Goal: Information Seeking & Learning: Find specific fact

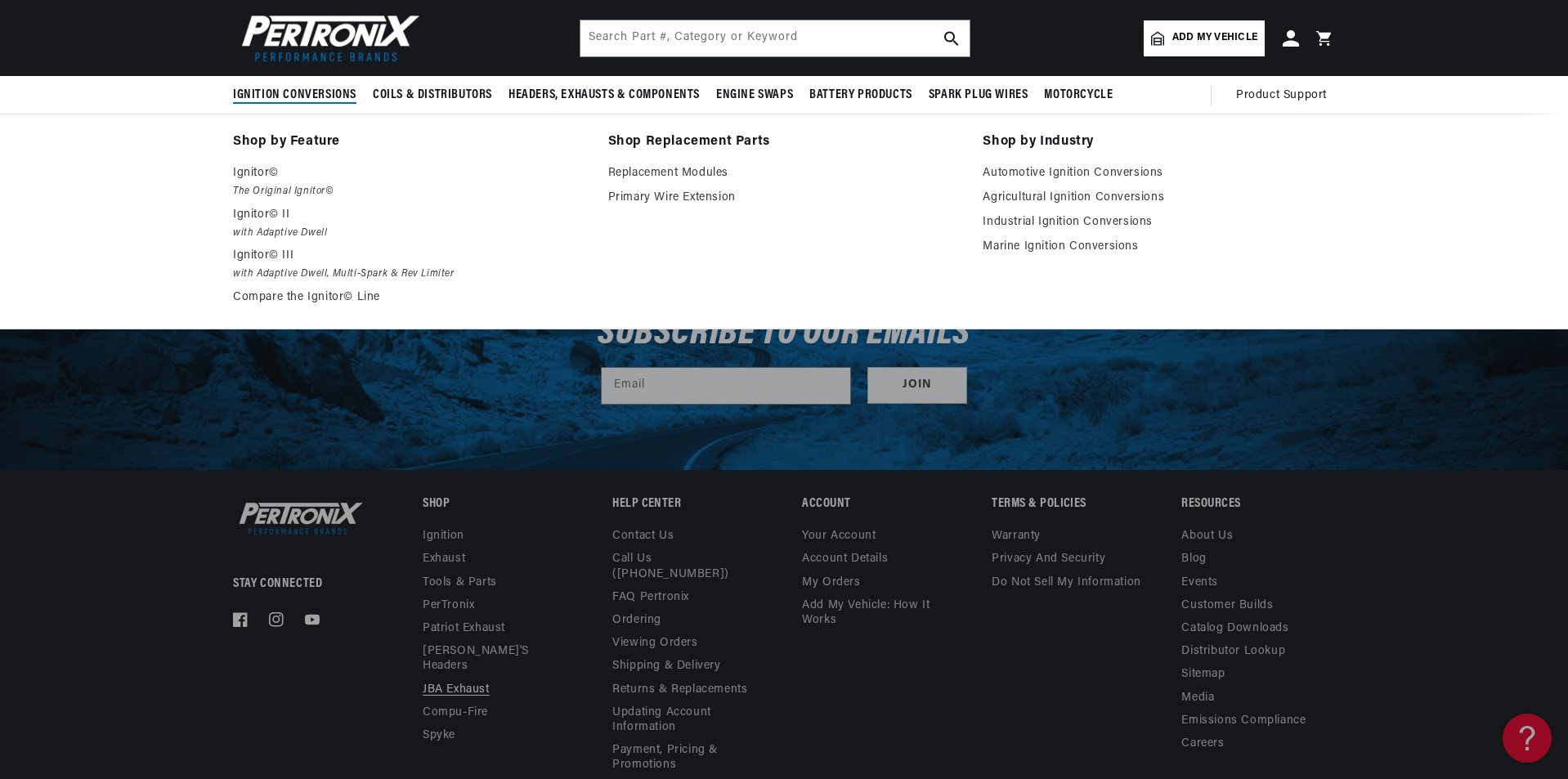
scroll to position [9515, 0]
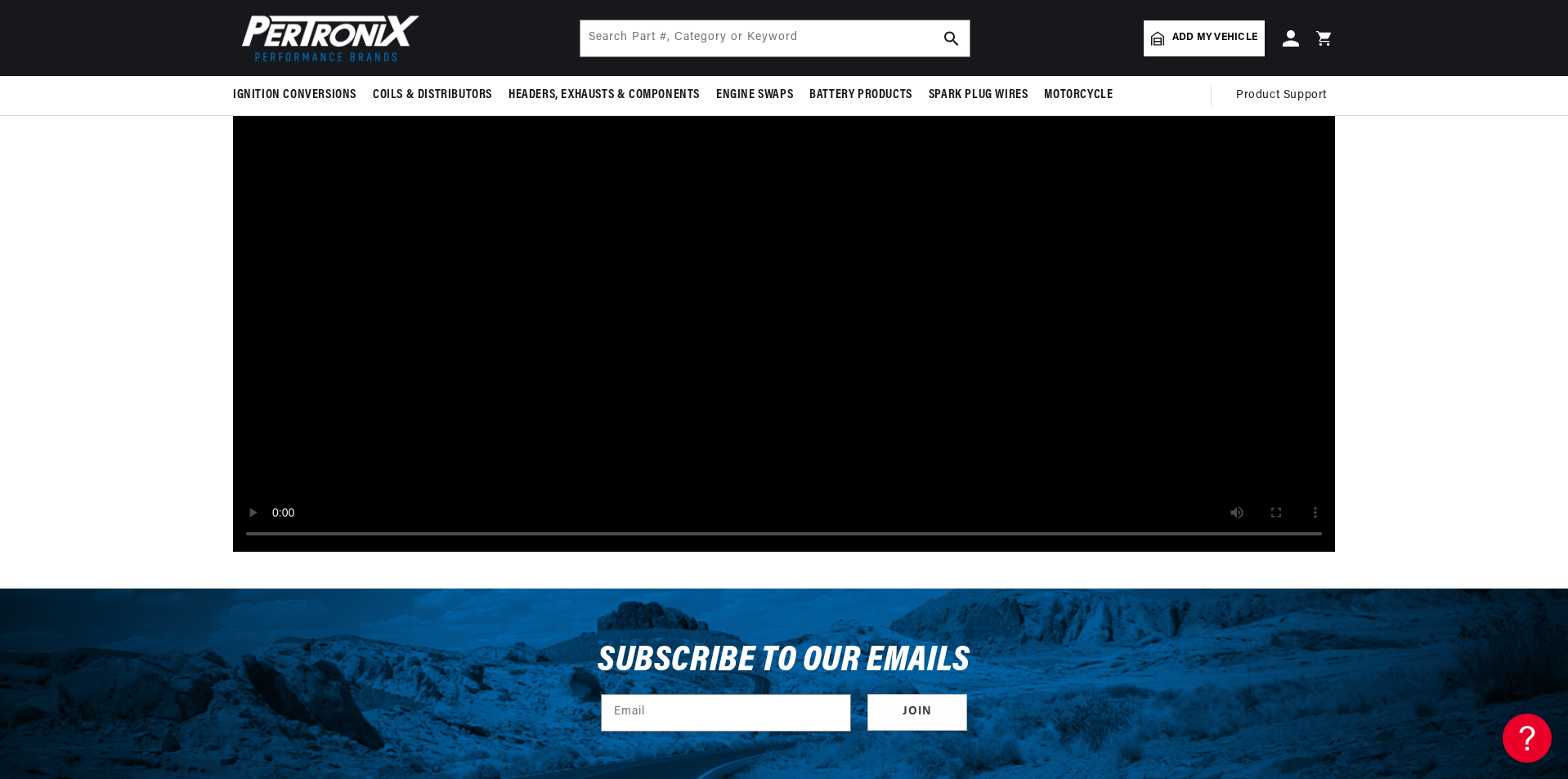
click at [744, 19] on header "Ignition Conversions Back Ignition Conversions Shop by Feature" at bounding box center [784, 38] width 1184 height 76
click at [734, 37] on input "text" at bounding box center [775, 38] width 389 height 36
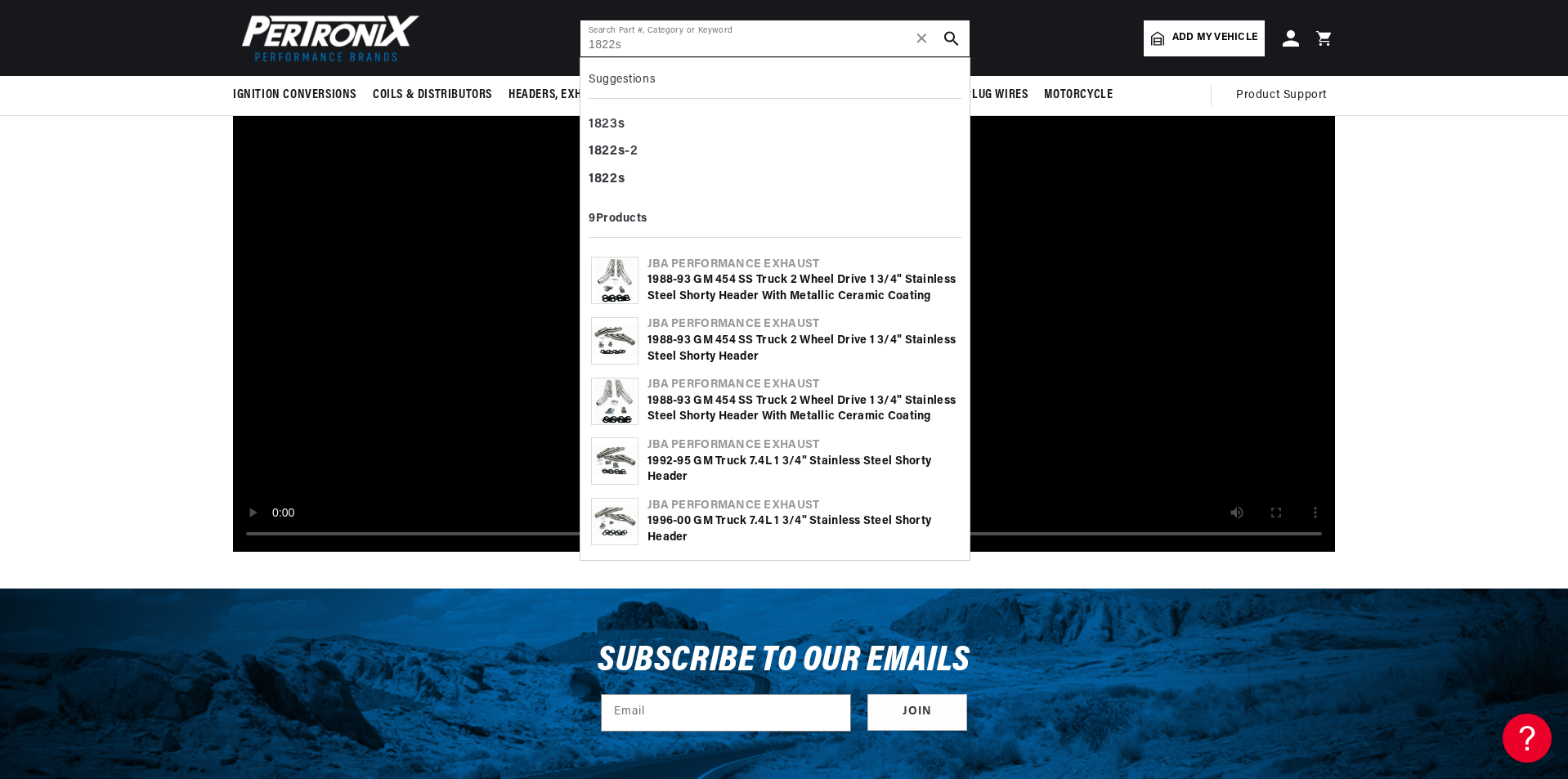
type input "1822s"
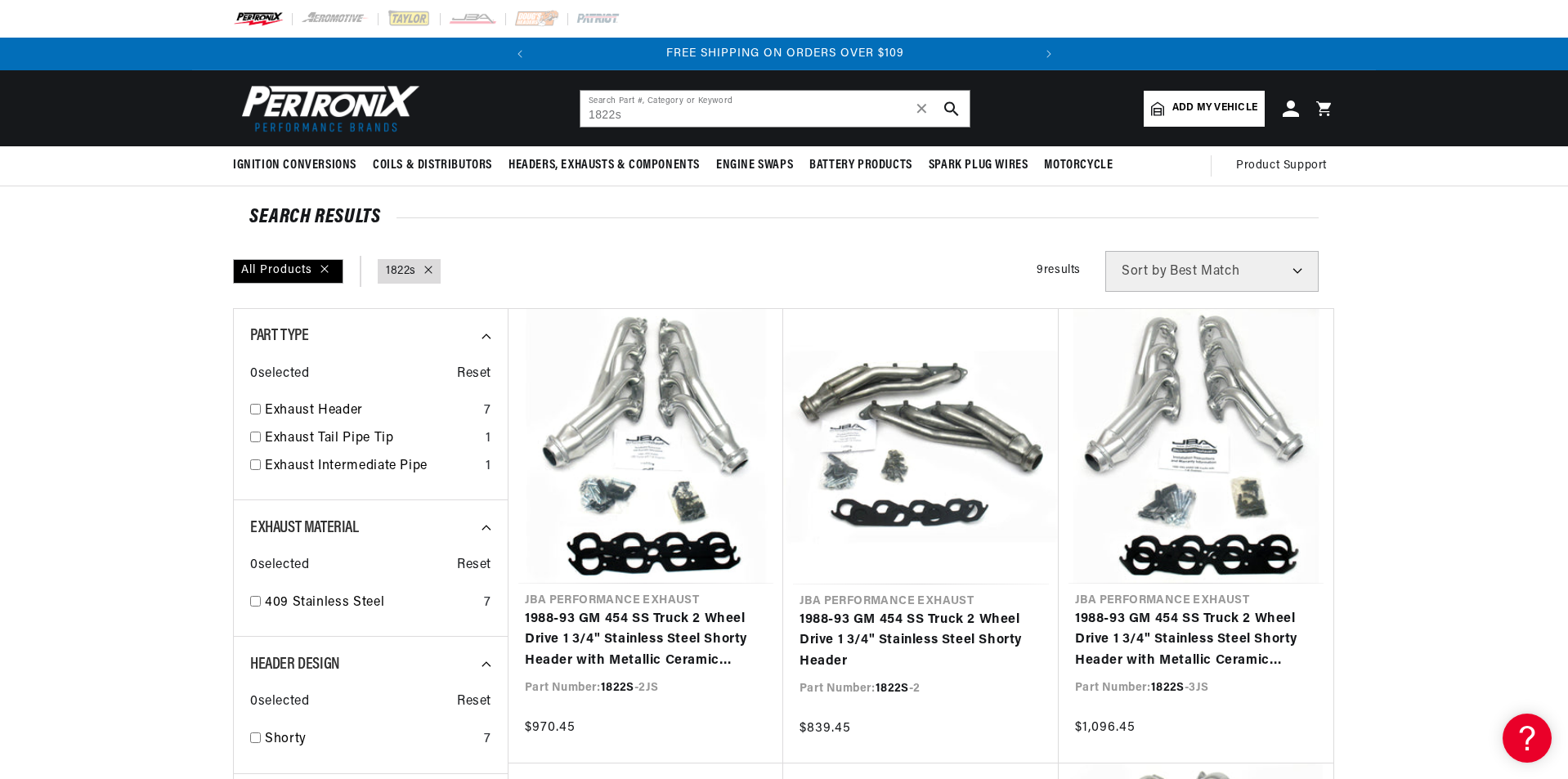
scroll to position [245, 0]
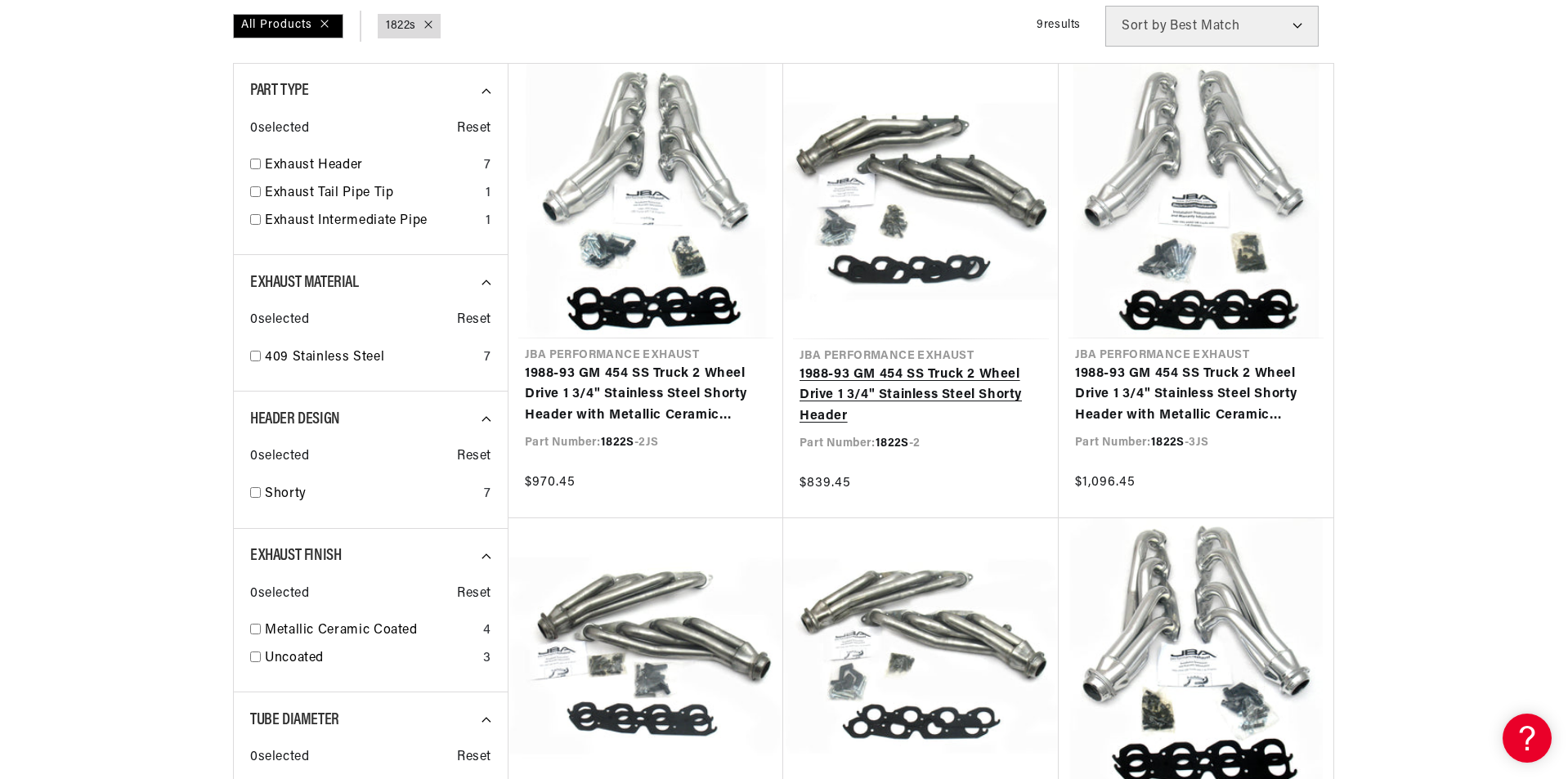
click at [870, 365] on link "1988-93 GM 454 SS Truck 2 Wheel Drive 1 3/4" Stainless Steel Shorty Header" at bounding box center [921, 396] width 243 height 63
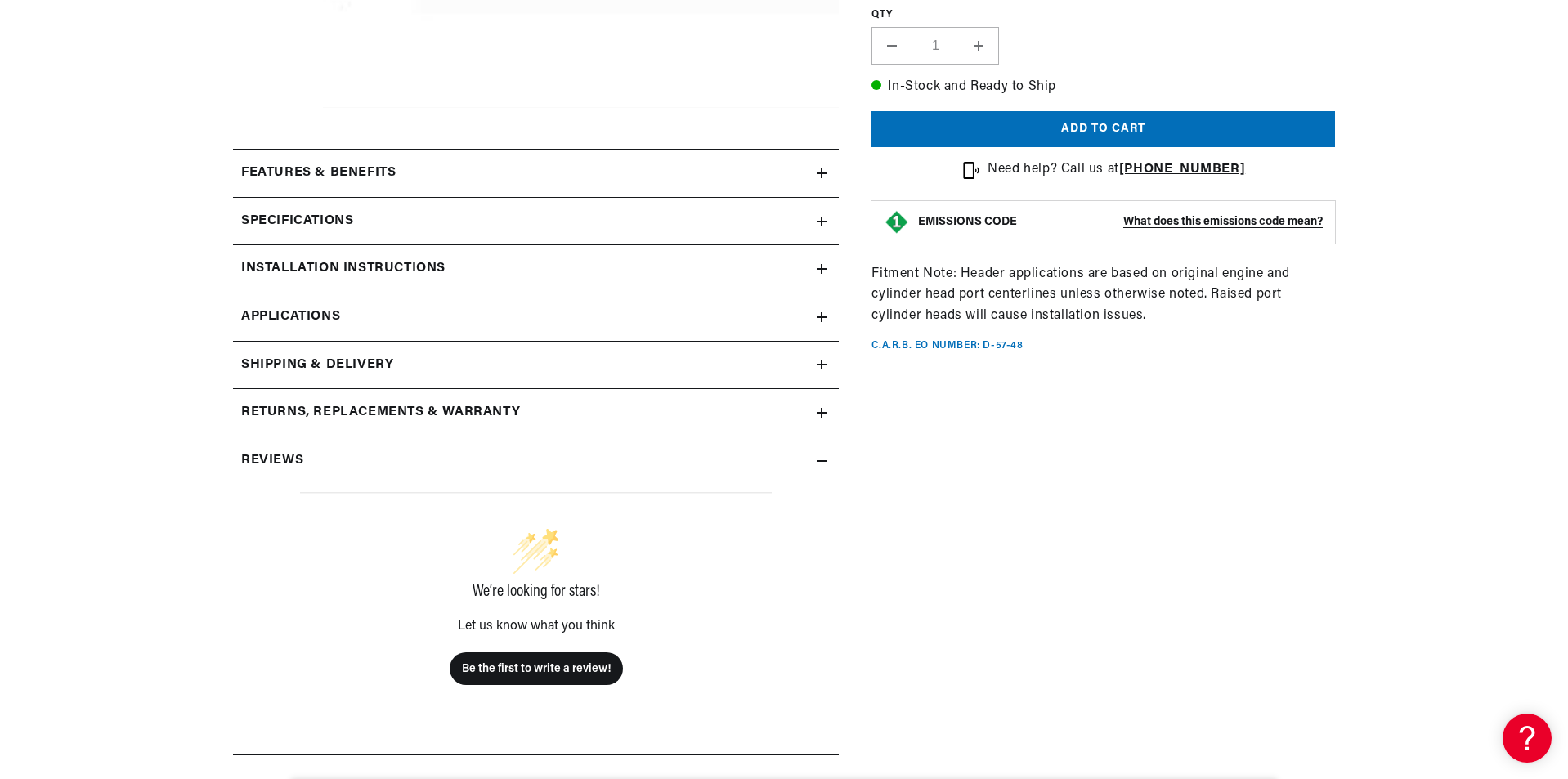
scroll to position [0, 495]
click at [826, 262] on summary "Installation instructions" at bounding box center [535, 269] width 606 height 48
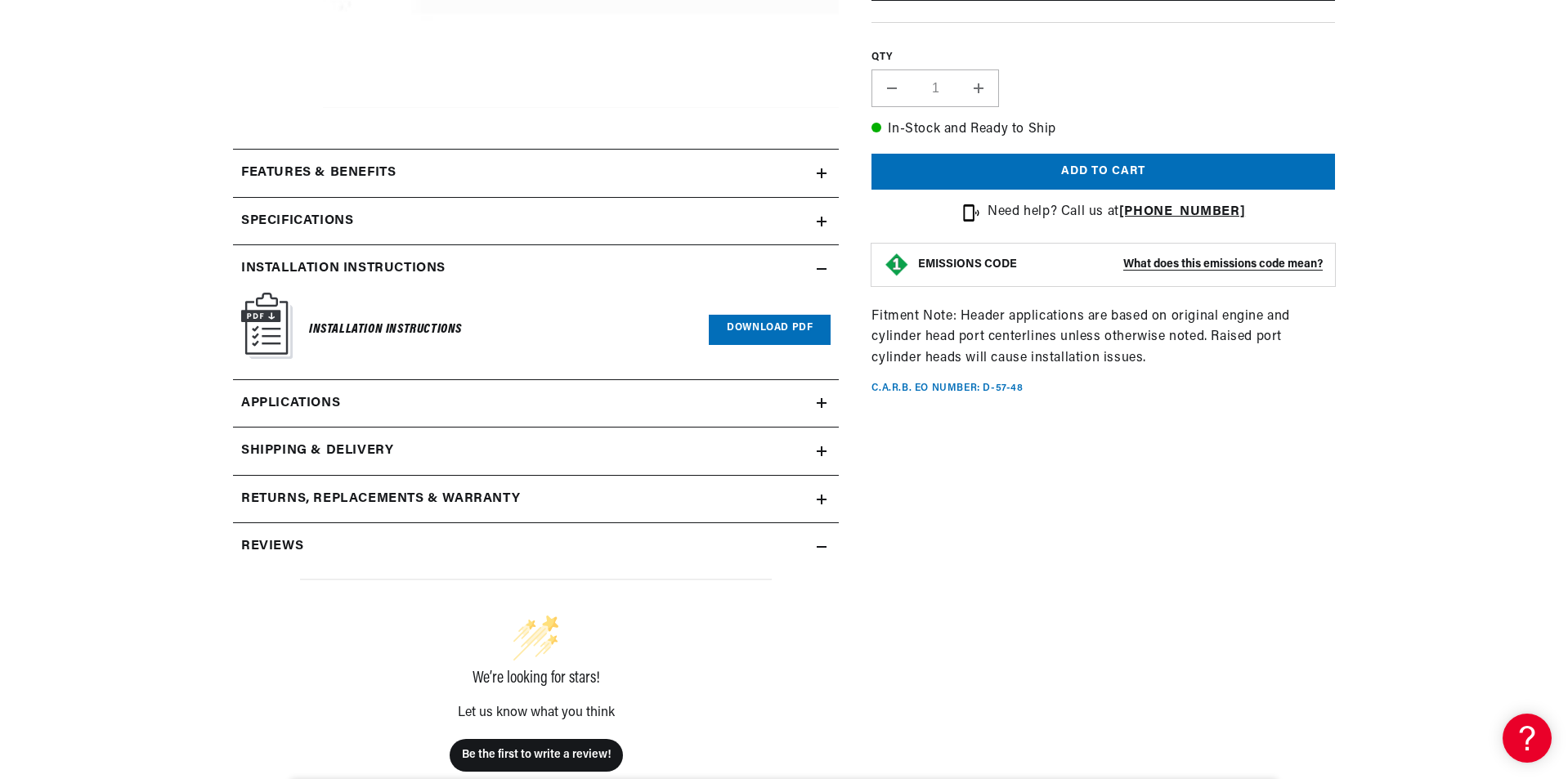
click at [729, 330] on link "Download PDF" at bounding box center [769, 330] width 122 height 30
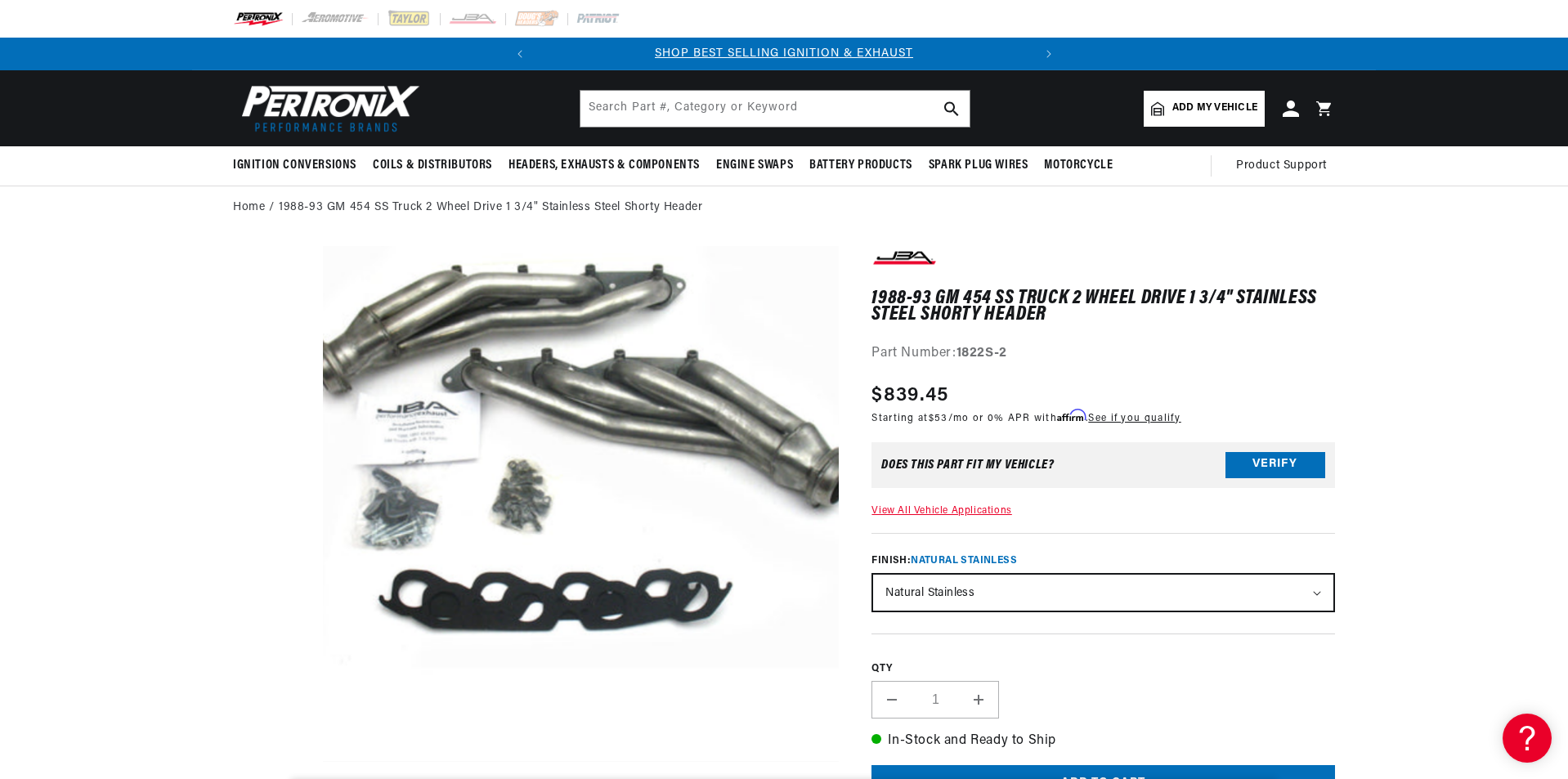
scroll to position [0, 0]
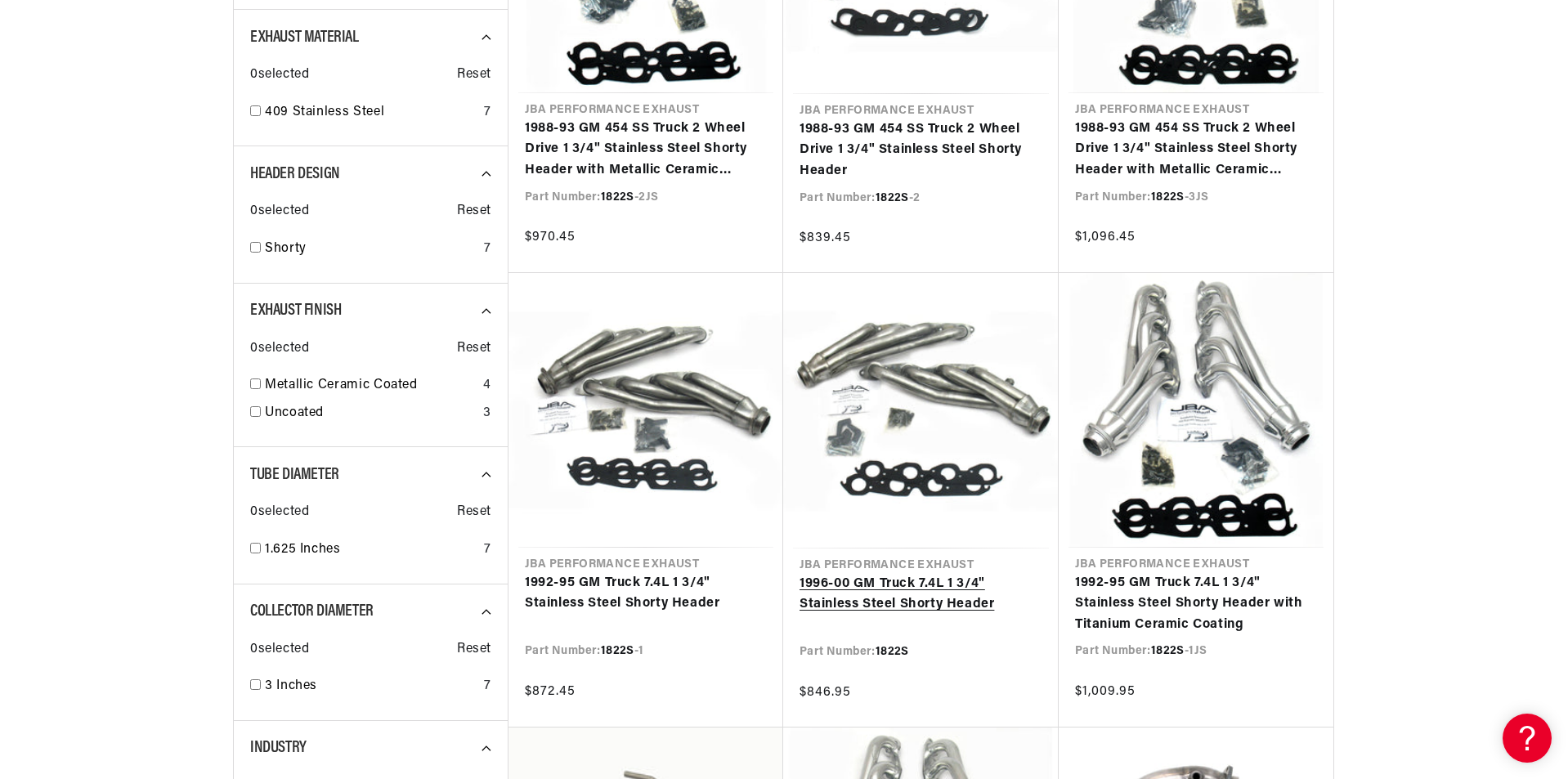
click at [926, 574] on link "1996-00 GM Truck 7.4L 1 3/4" Stainless Steel Shorty Header" at bounding box center [921, 594] width 243 height 42
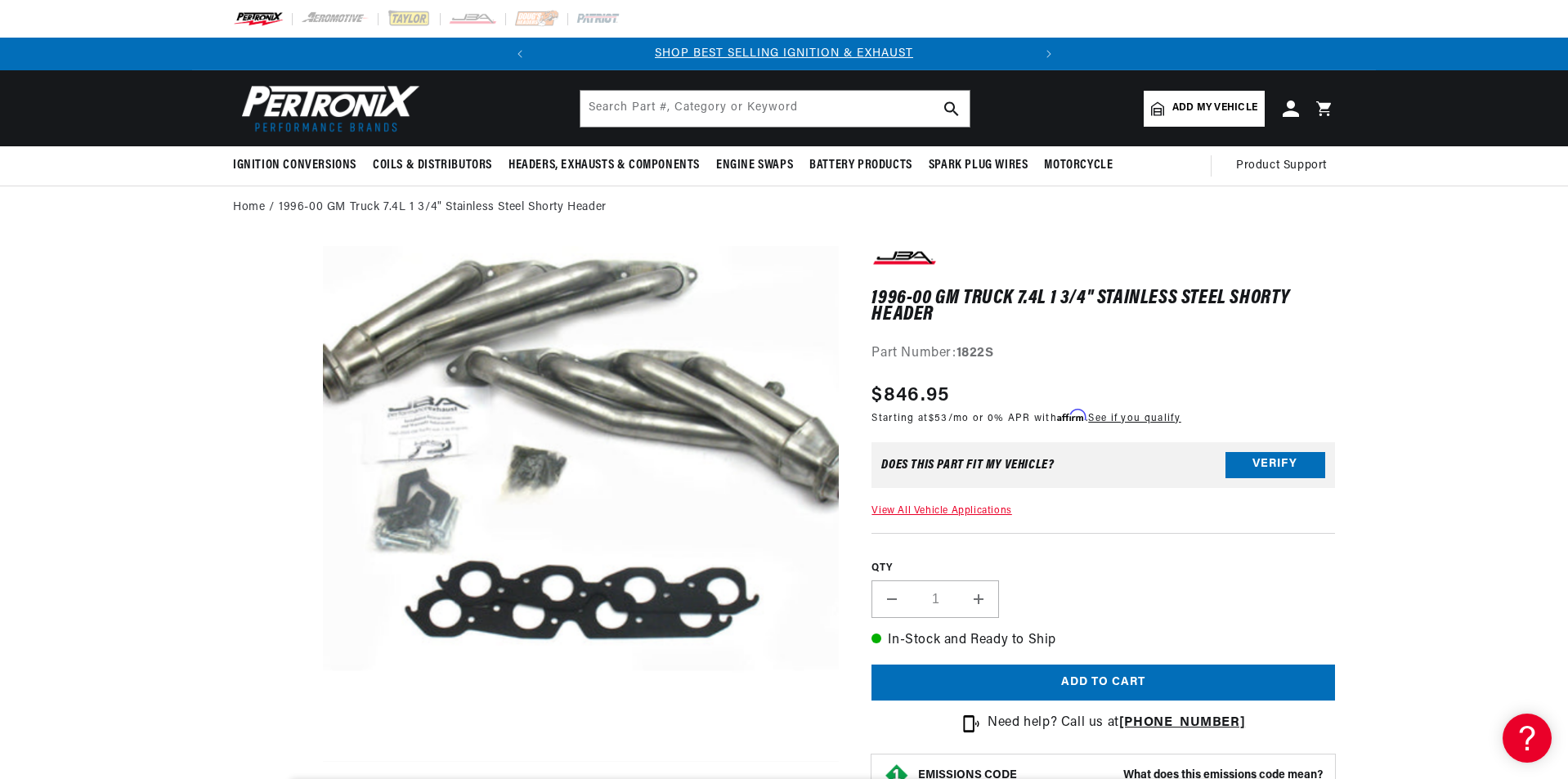
scroll to position [409, 0]
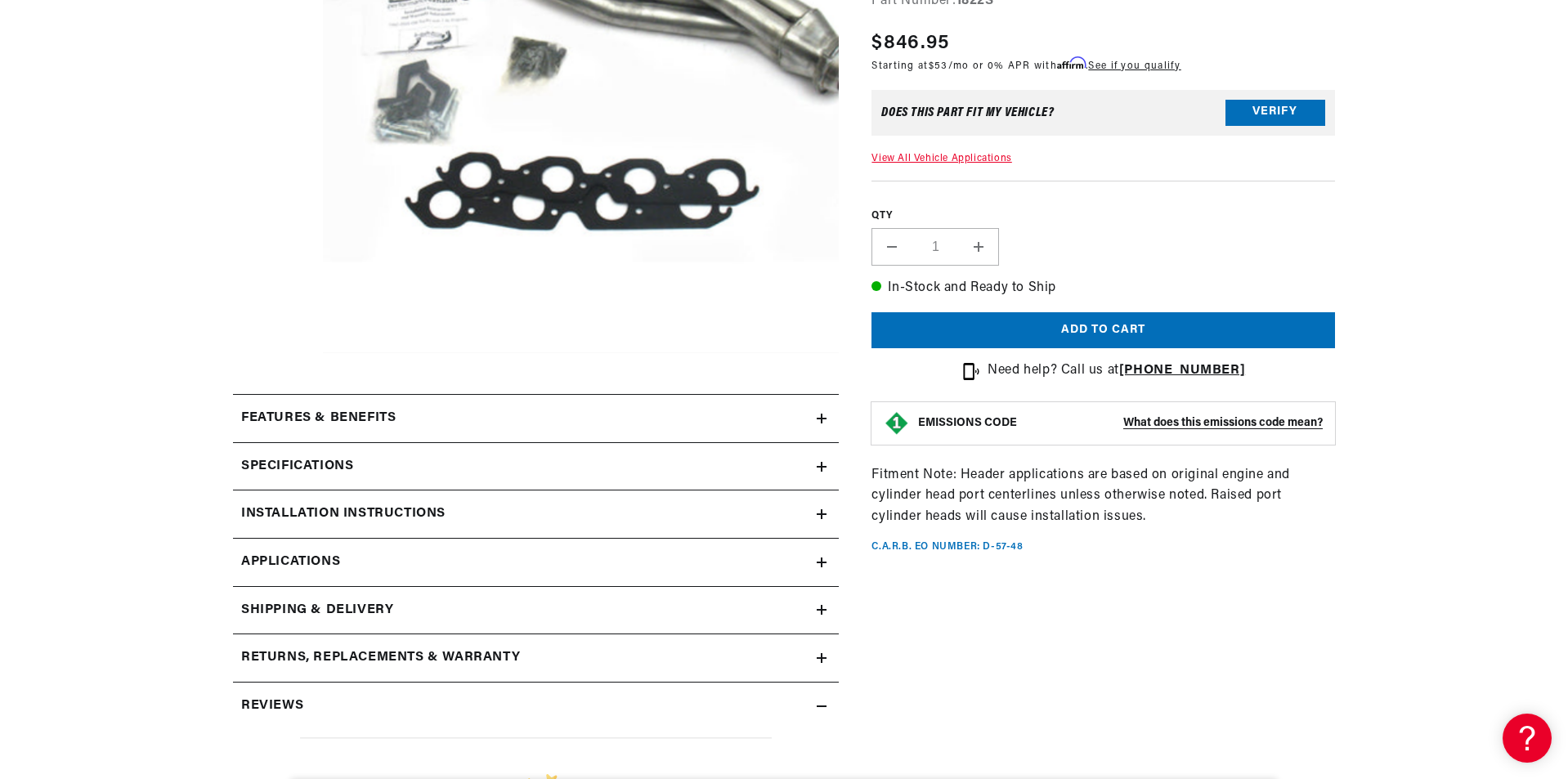
click at [821, 555] on link "Applications" at bounding box center [535, 563] width 606 height 48
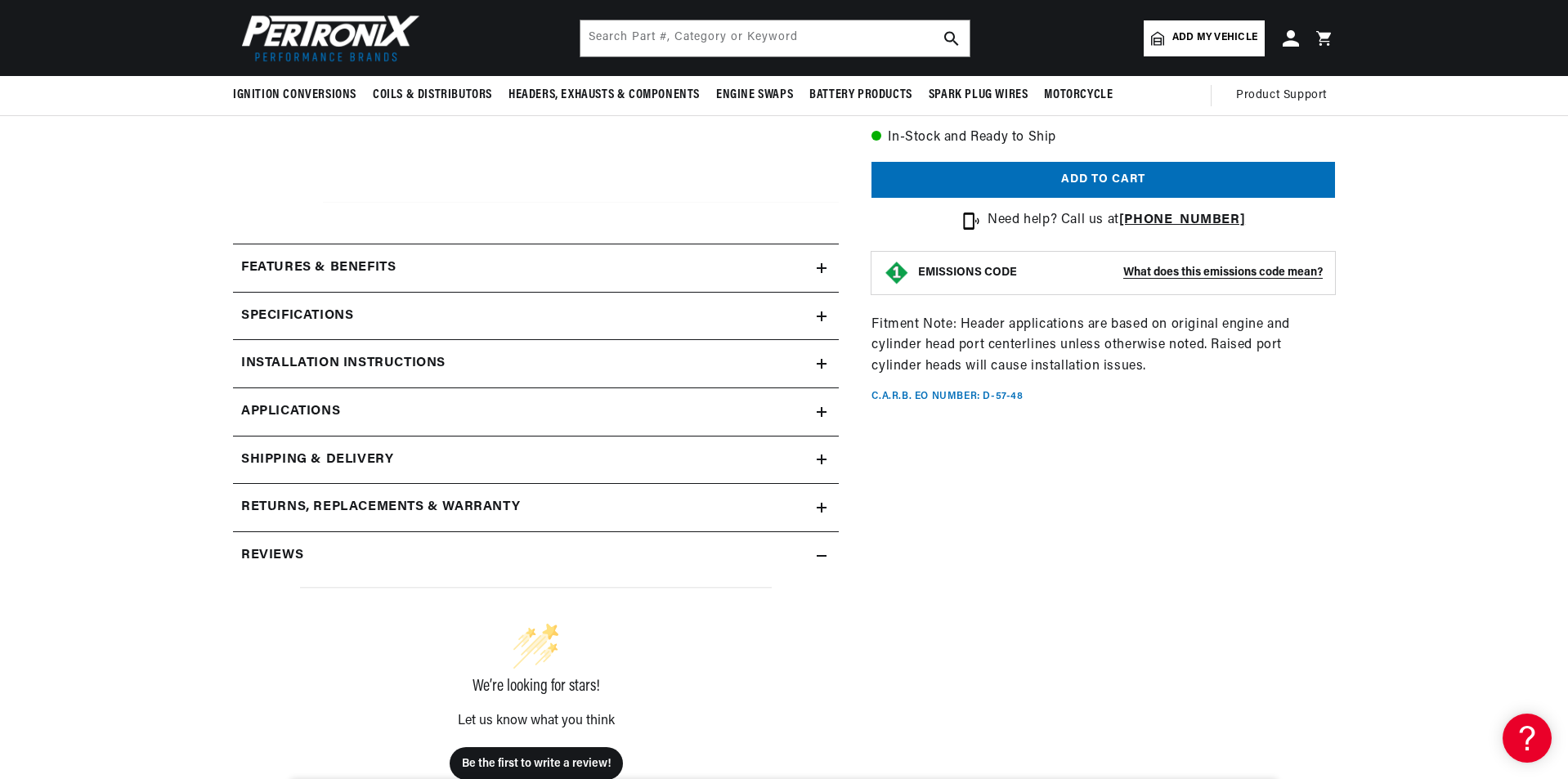
scroll to position [477, 0]
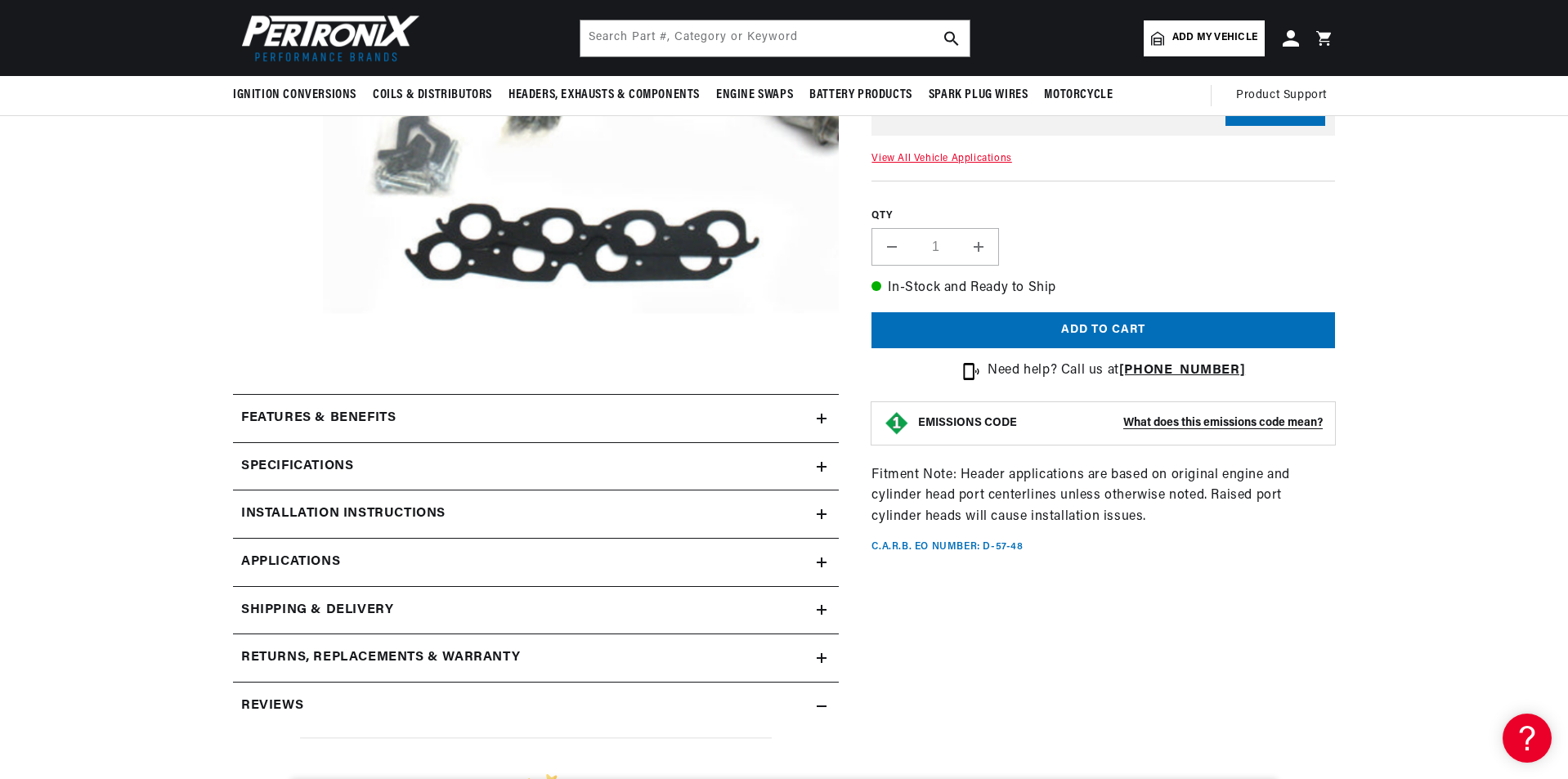
scroll to position [0, 495]
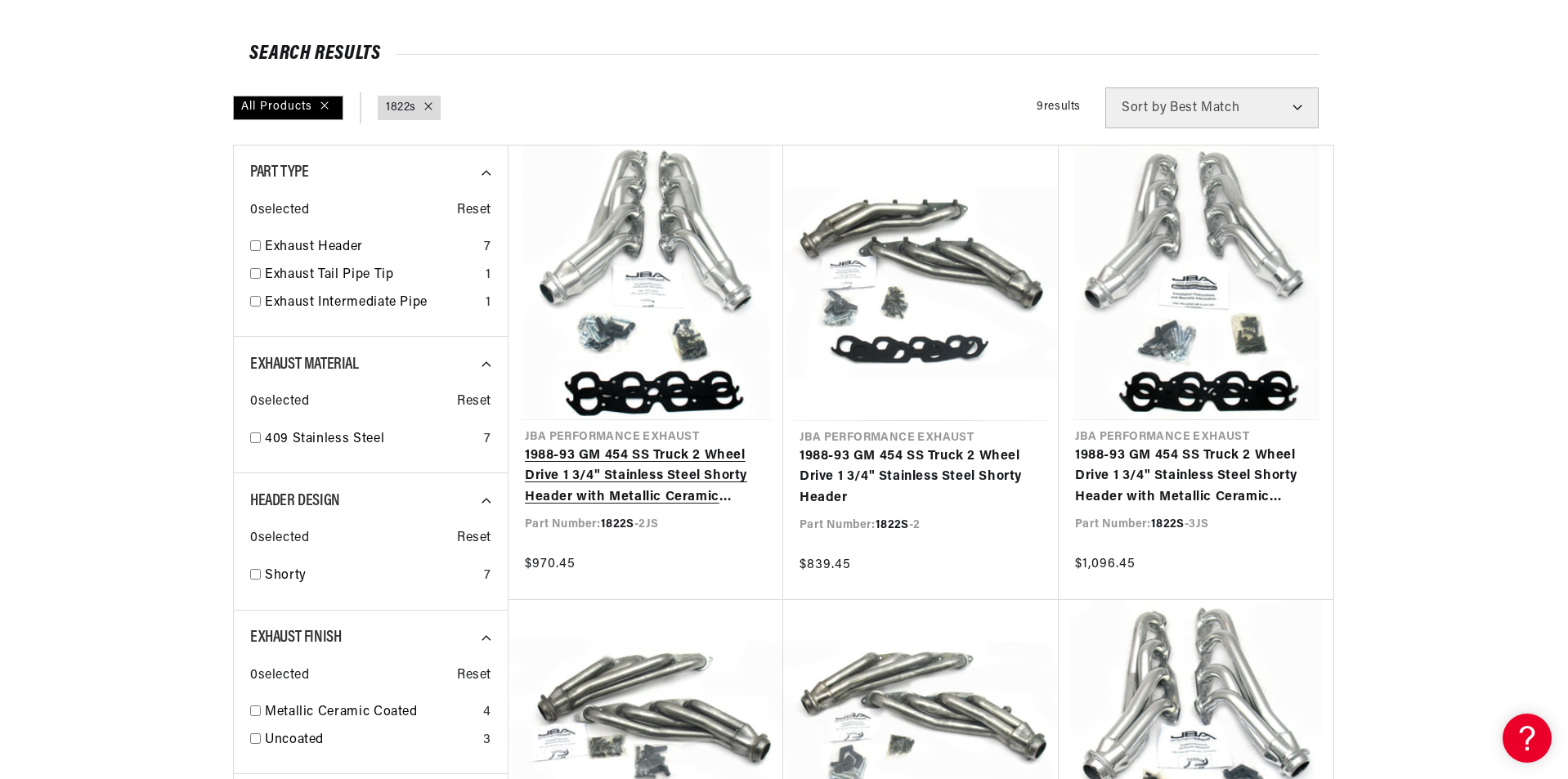
scroll to position [0, 495]
click at [627, 446] on link "1988-93 GM 454 SS Truck 2 Wheel Drive 1 3/4" Stainless Steel Shorty Header with…" at bounding box center [646, 477] width 242 height 63
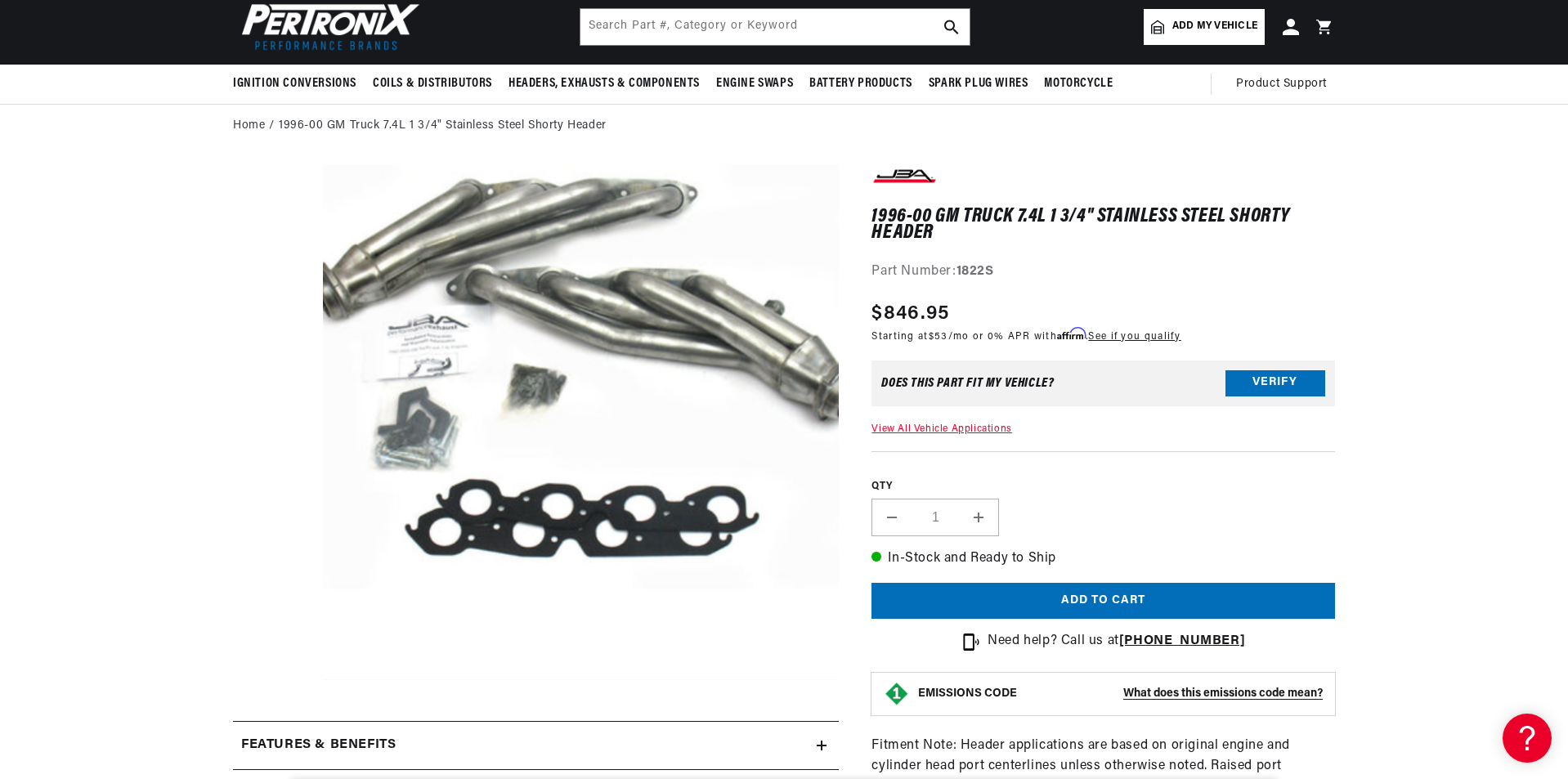
scroll to position [0, 495]
click at [272, 681] on button "Open media 1 in modal" at bounding box center [272, 681] width 0 height 0
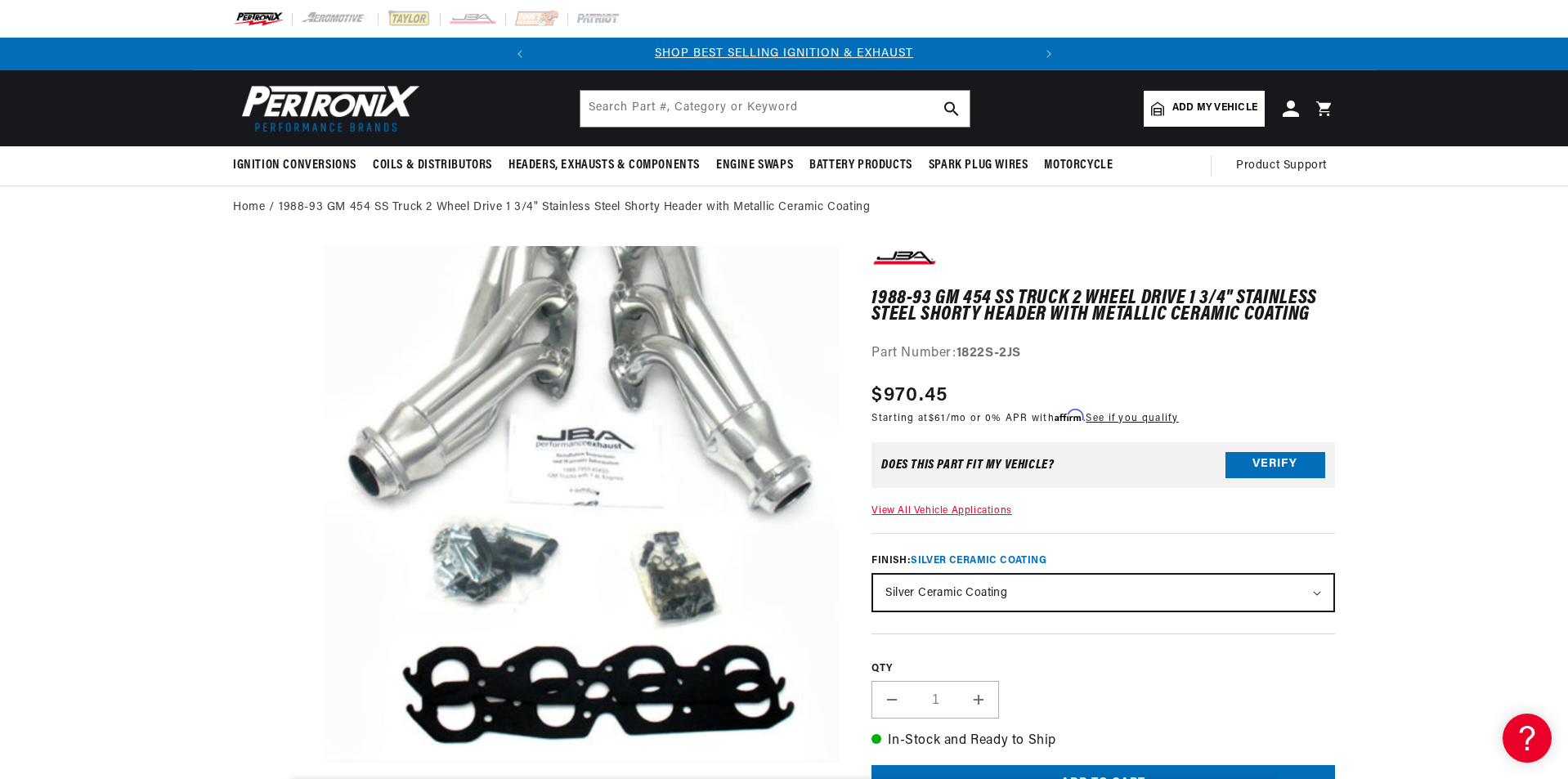
click at [272, 762] on button "Open media 1 in modal" at bounding box center [272, 762] width 0 height 0
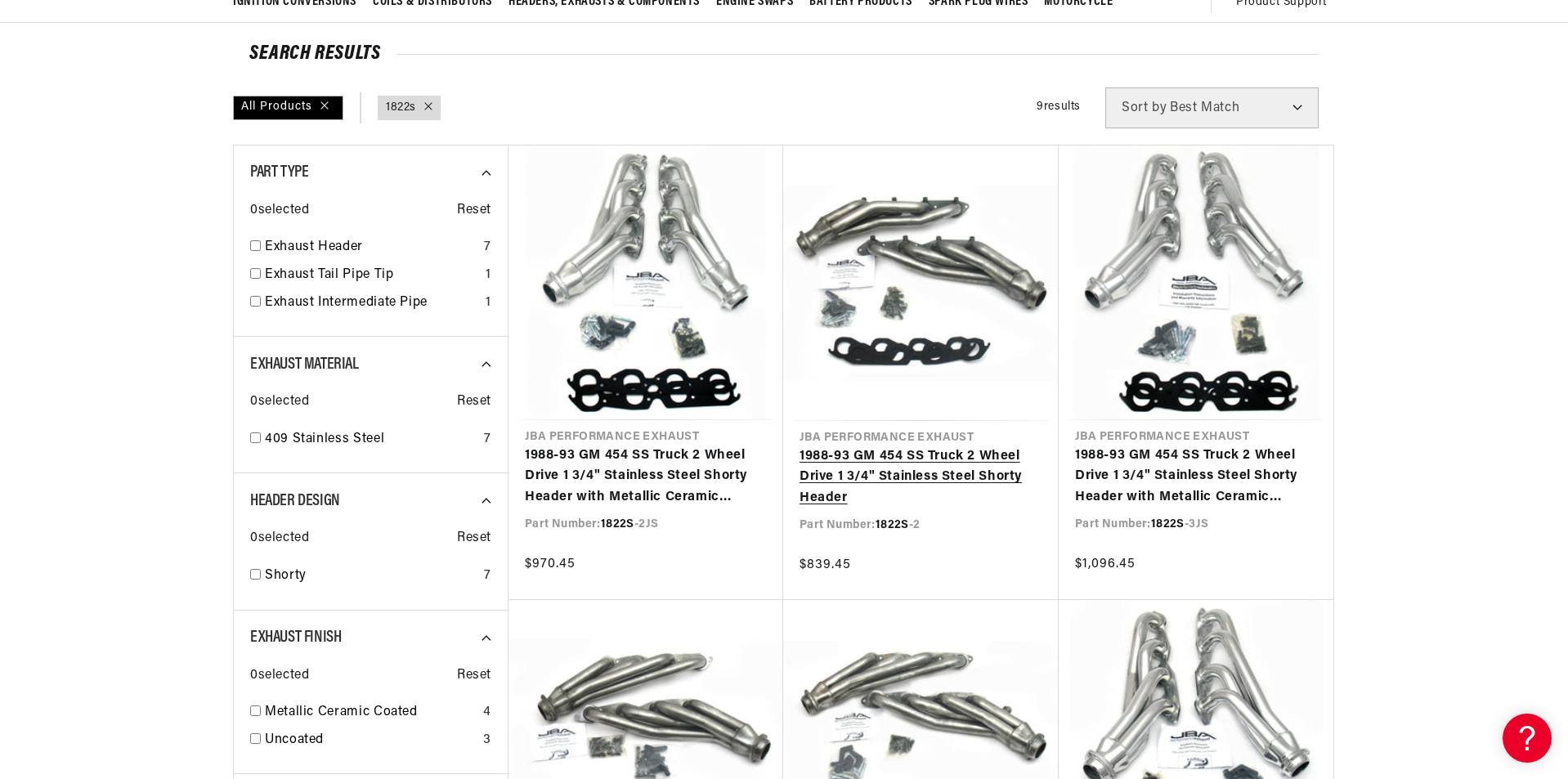
click at [907, 447] on link "1988-93 GM 454 SS Truck 2 Wheel Drive 1 3/4" Stainless Steel Shorty Header" at bounding box center [921, 478] width 243 height 63
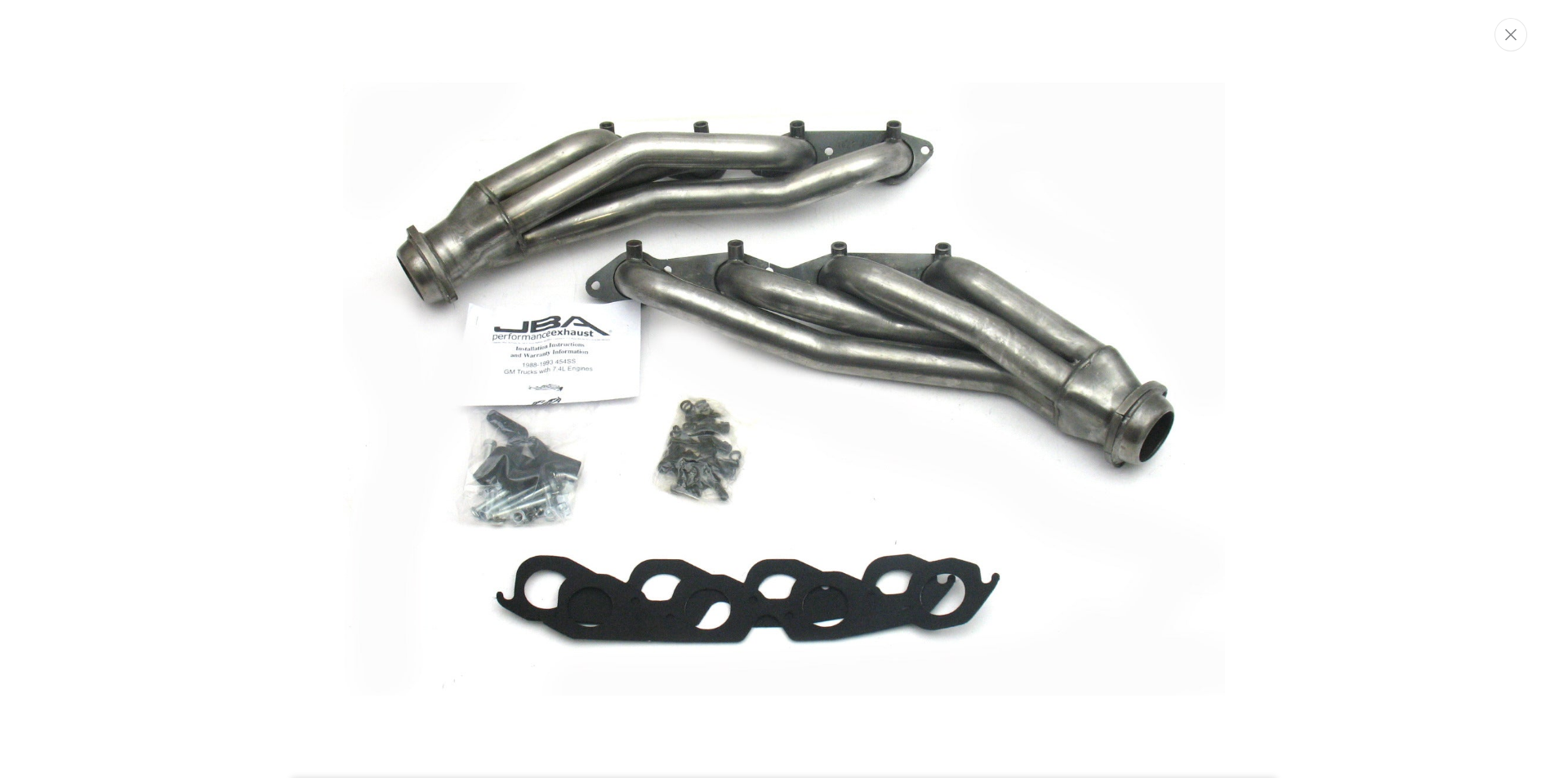
scroll to position [0, 495]
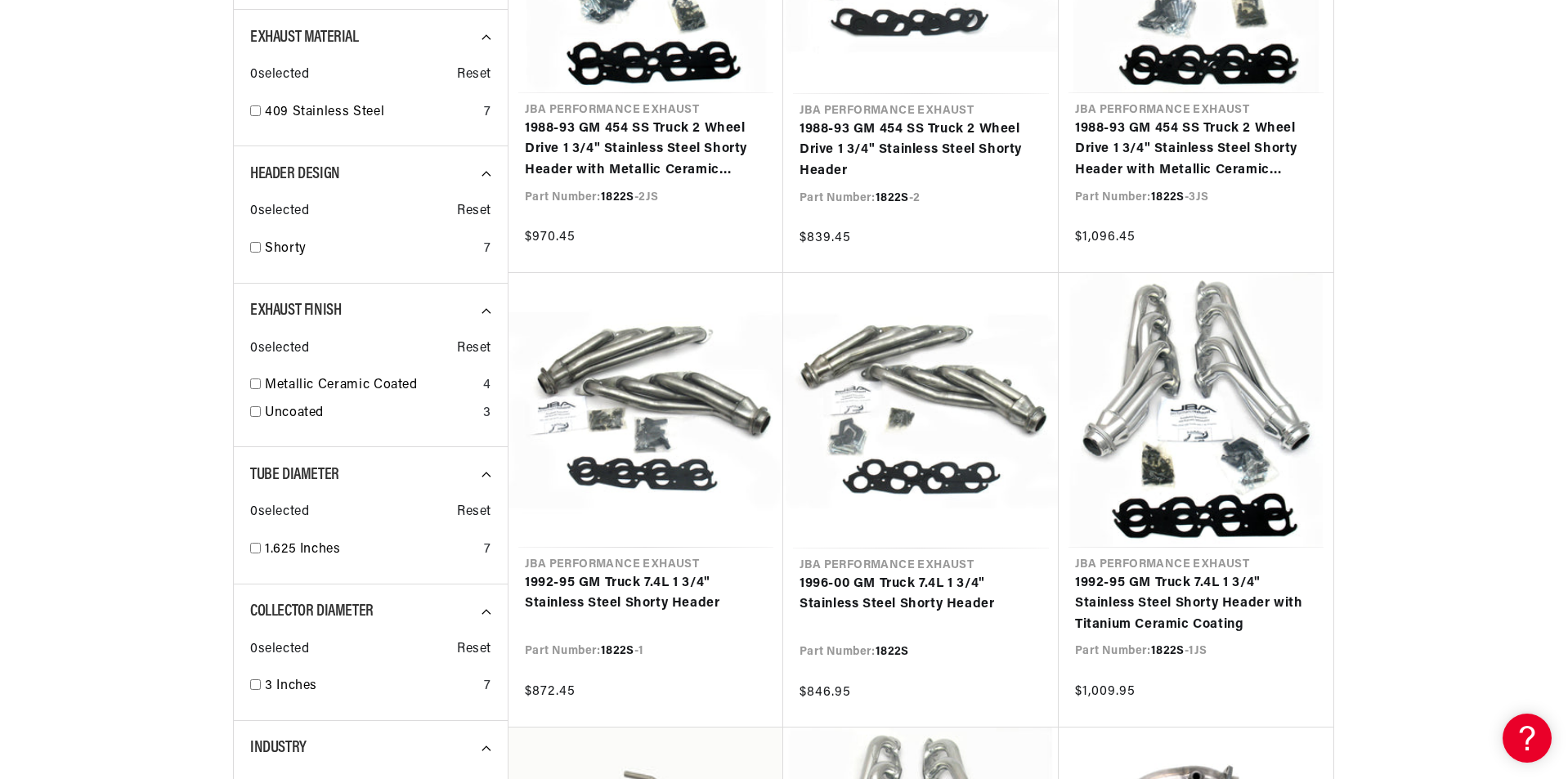
scroll to position [0, 495]
click at [644, 573] on link "1992-95 GM Truck 7.4L 1 3/4" Stainless Steel Shorty Header" at bounding box center [646, 594] width 242 height 42
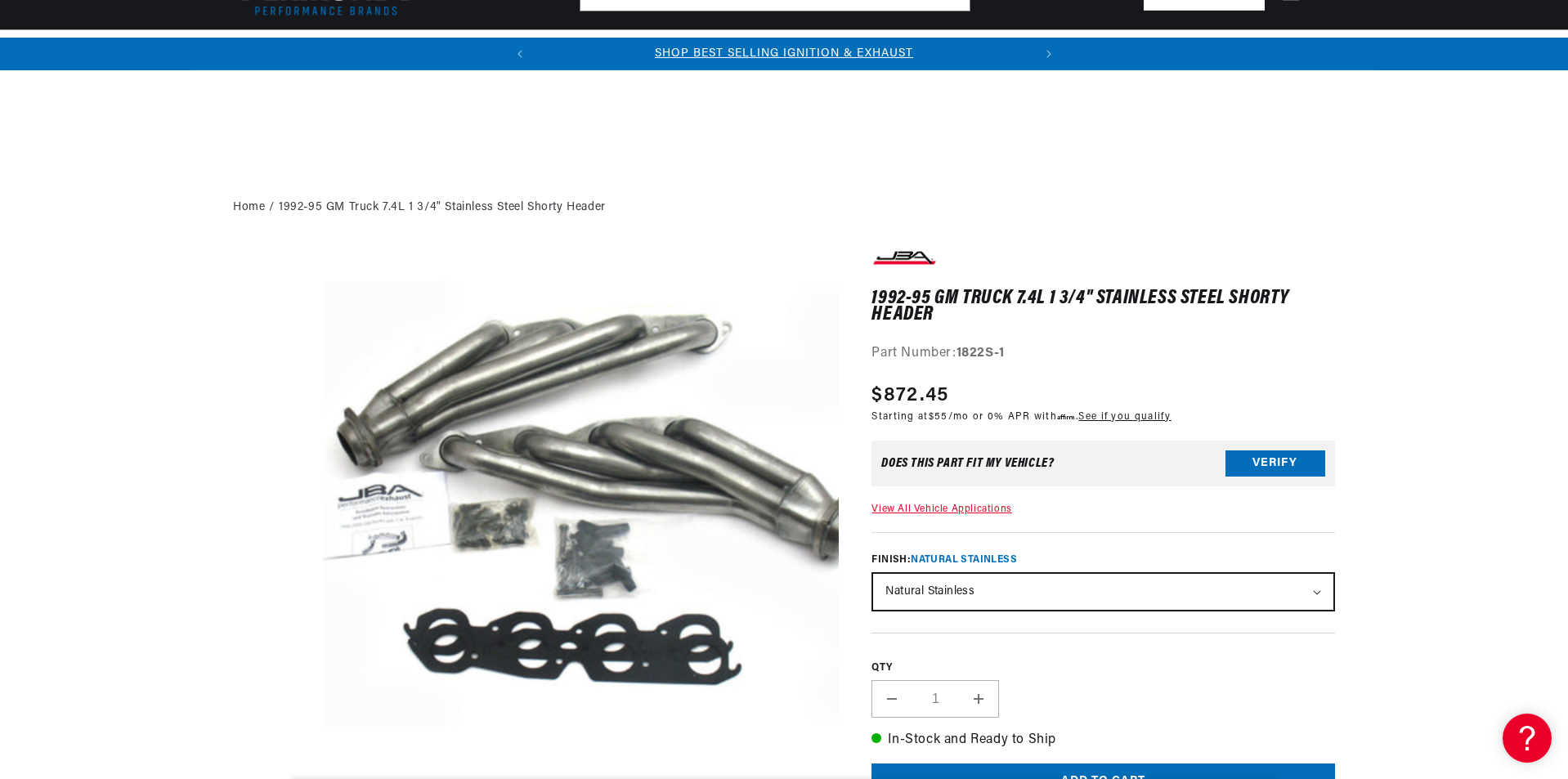
scroll to position [654, 0]
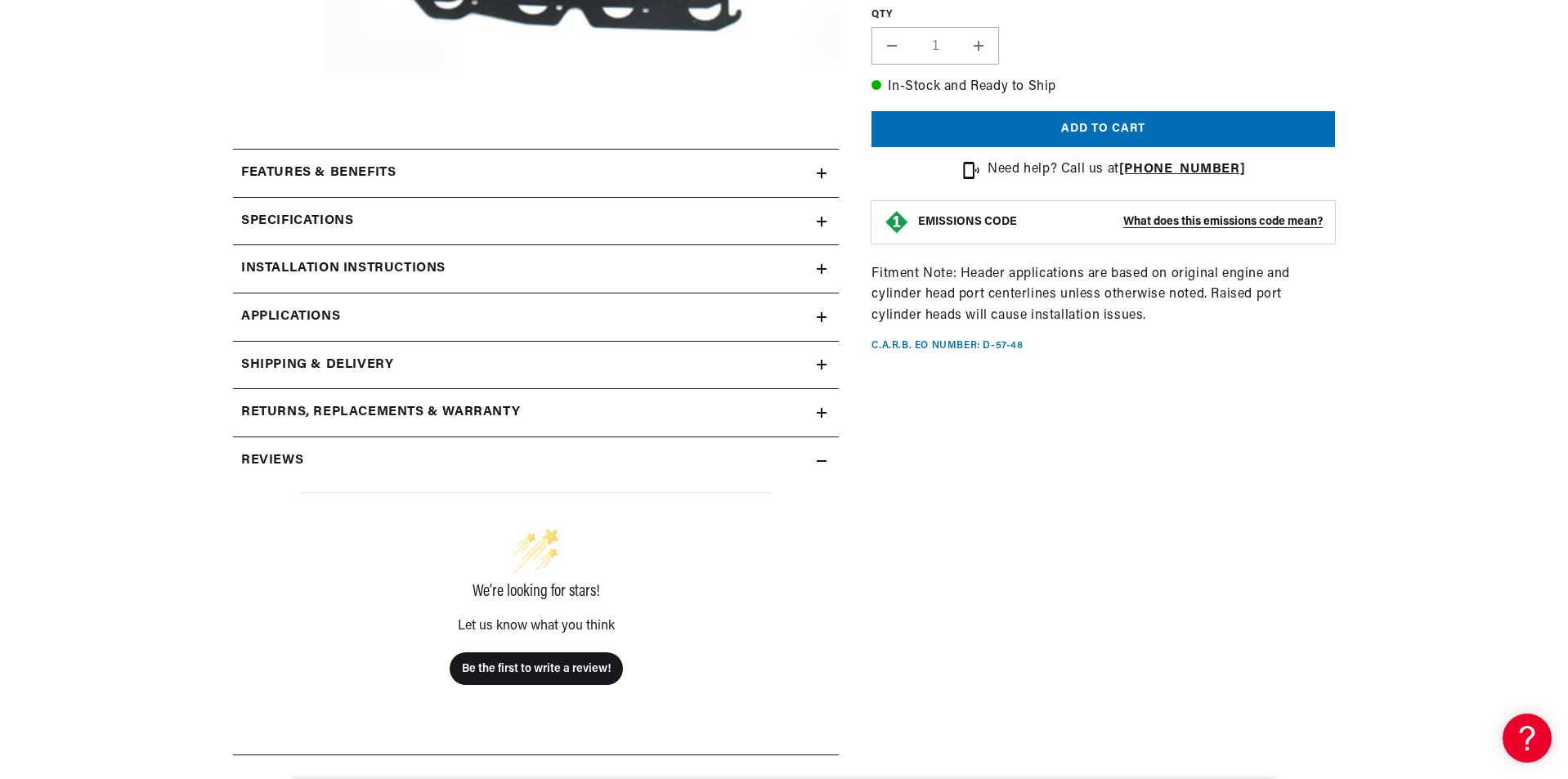
click at [819, 313] on icon at bounding box center [821, 317] width 9 height 9
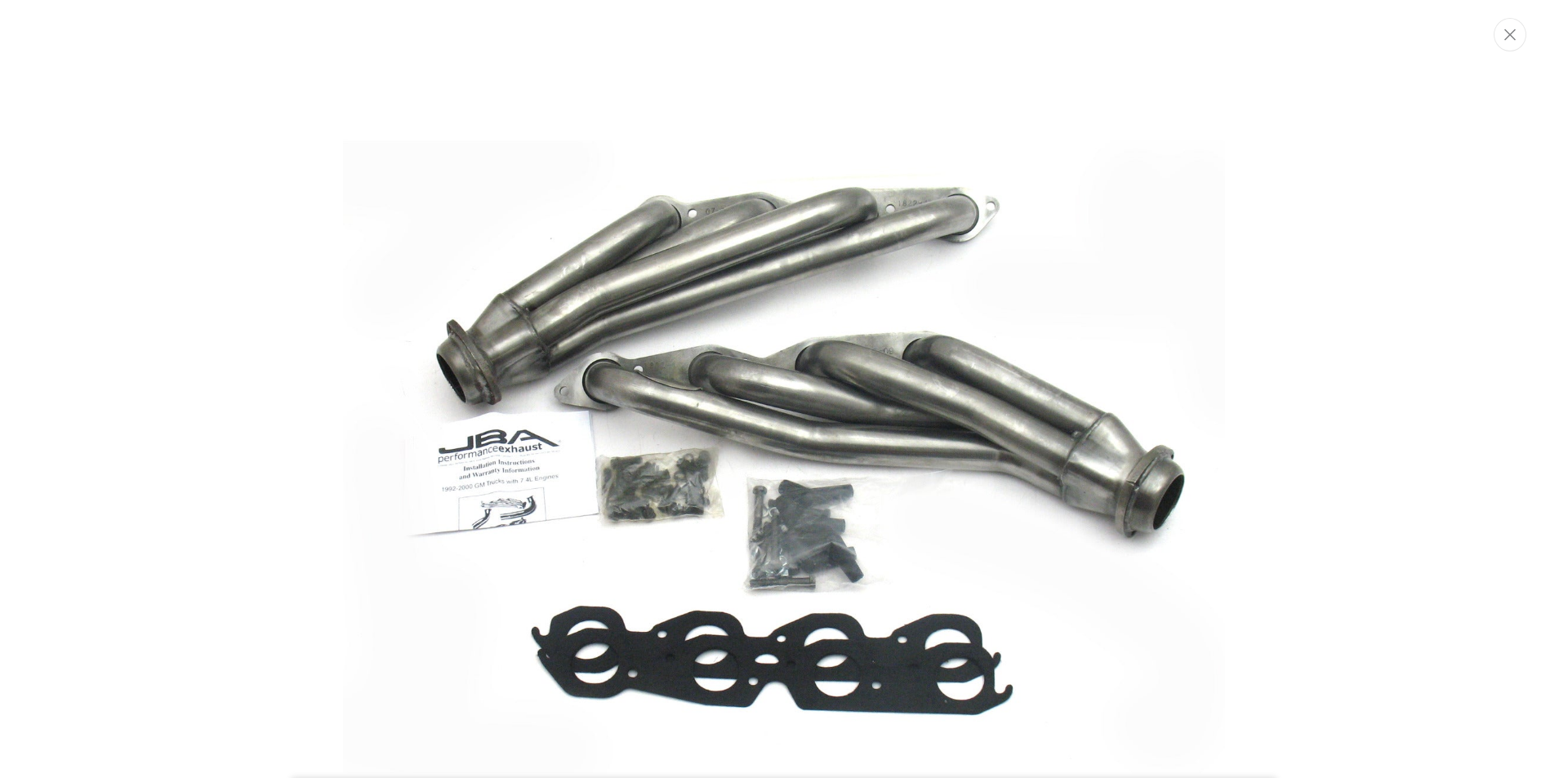
scroll to position [68, 0]
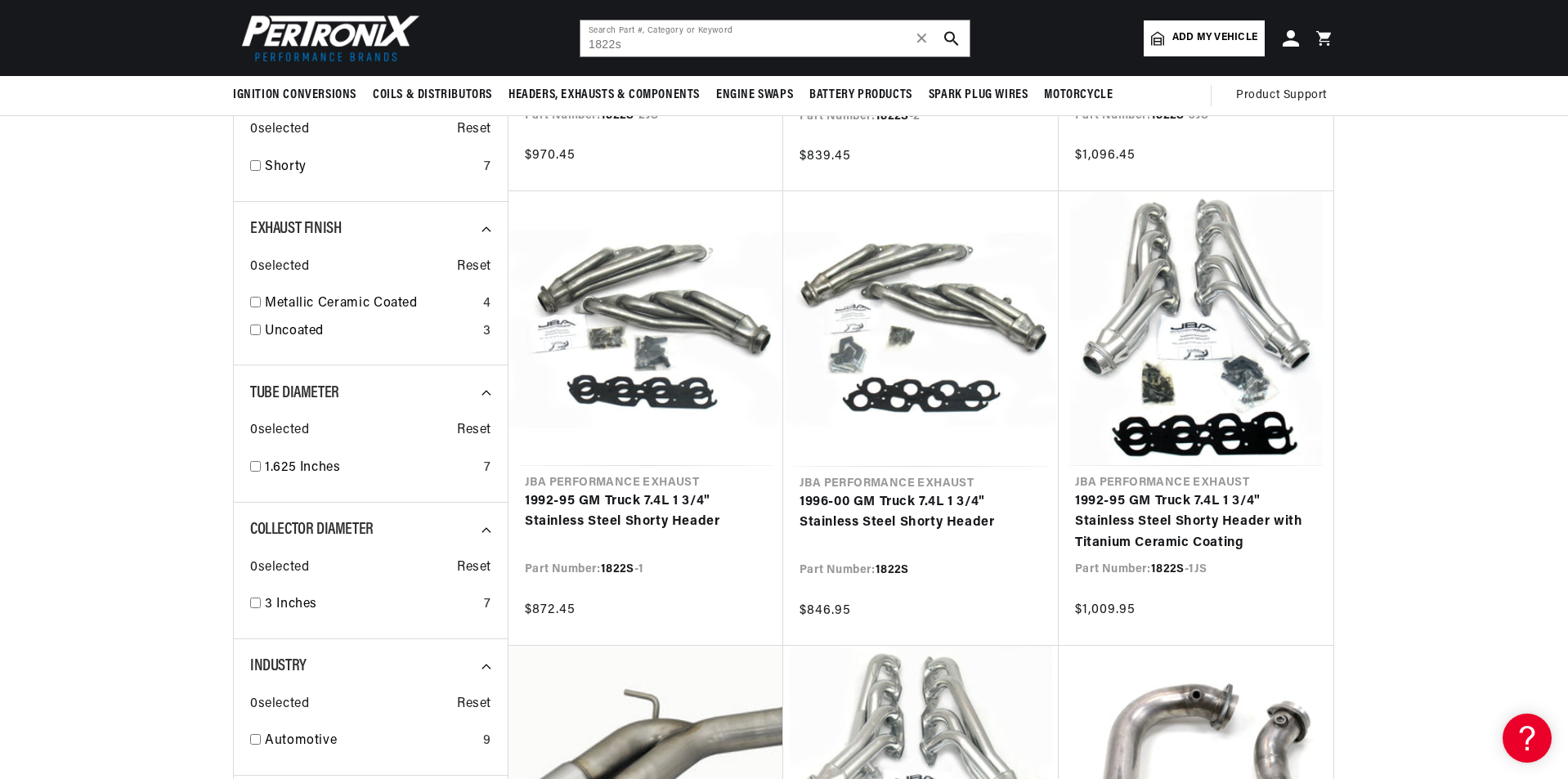
scroll to position [163, 0]
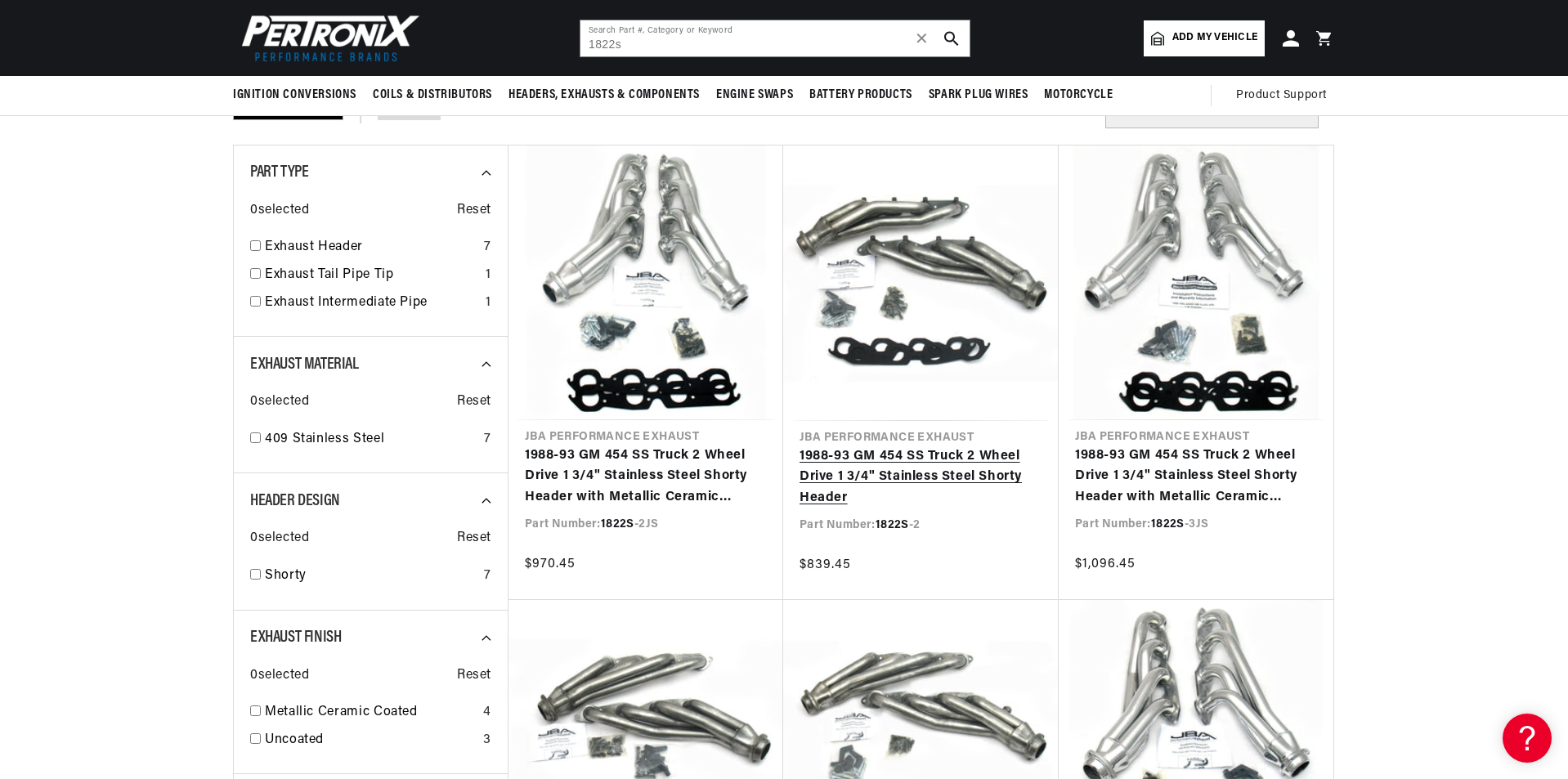
click at [955, 447] on link "1988-93 GM 454 SS Truck 2 Wheel Drive 1 3/4" Stainless Steel Shorty Header" at bounding box center [921, 478] width 243 height 63
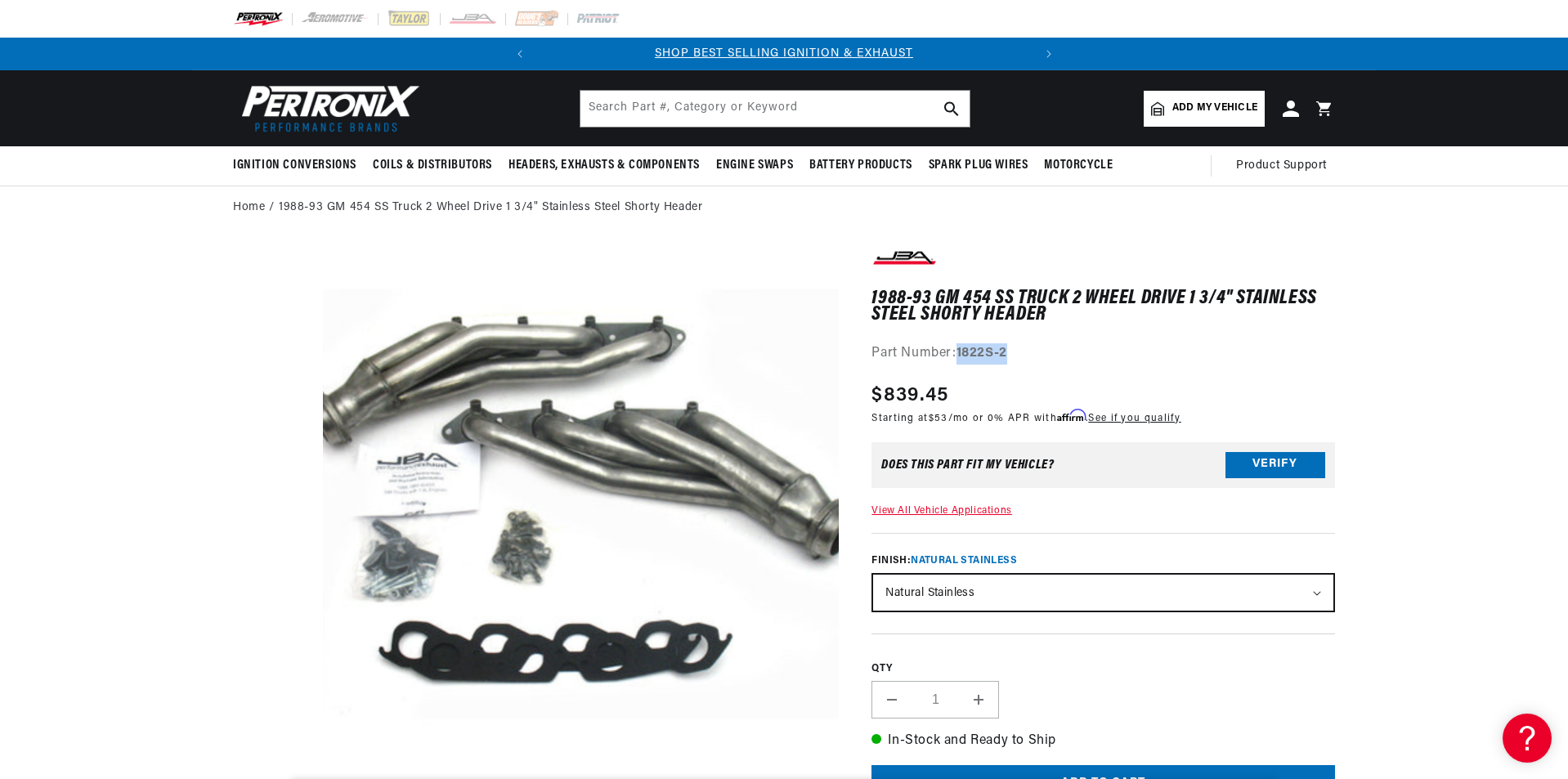
drag, startPoint x: 1027, startPoint y: 354, endPoint x: 959, endPoint y: 360, distance: 68.3
click at [959, 360] on div "Part Number: 1822S-2" at bounding box center [1103, 354] width 464 height 21
copy strong "1822S-2"
